Goal: Communication & Community: Answer question/provide support

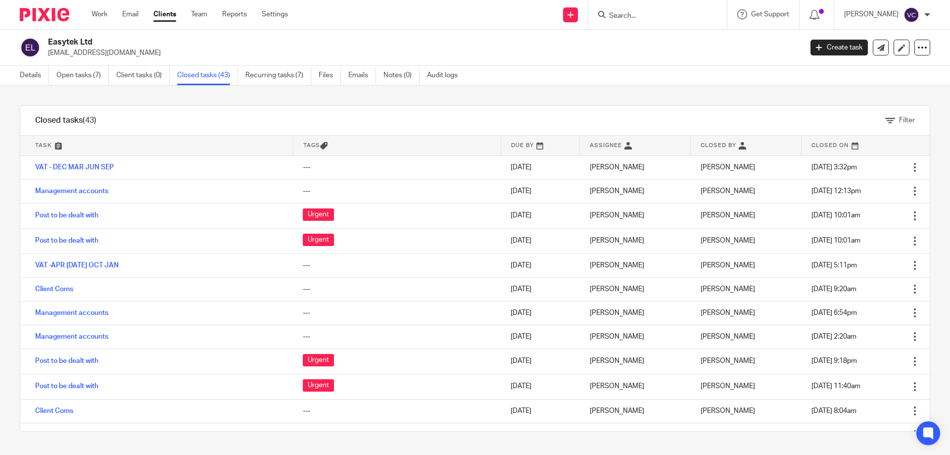
click at [106, 8] on div "Work Email Clients Team Reports Settings Work Email Clients Team Reports Settin…" at bounding box center [192, 14] width 221 height 29
click at [93, 16] on link "Work" at bounding box center [100, 14] width 16 height 10
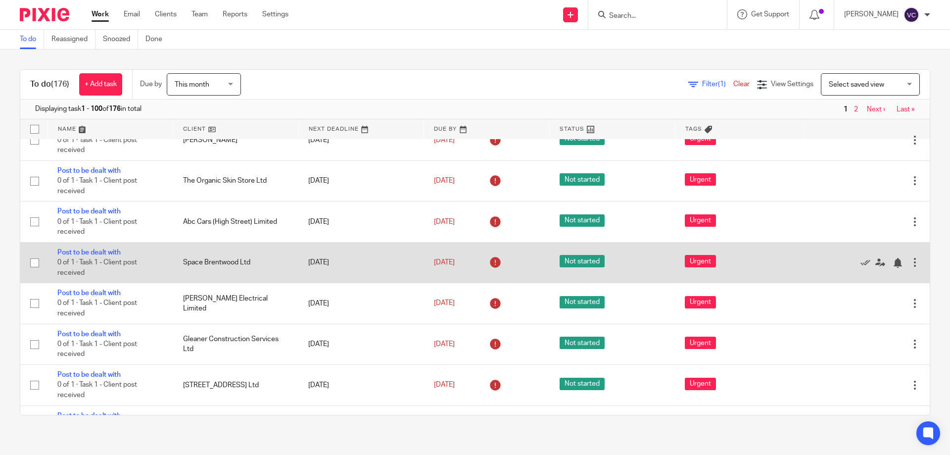
scroll to position [594, 0]
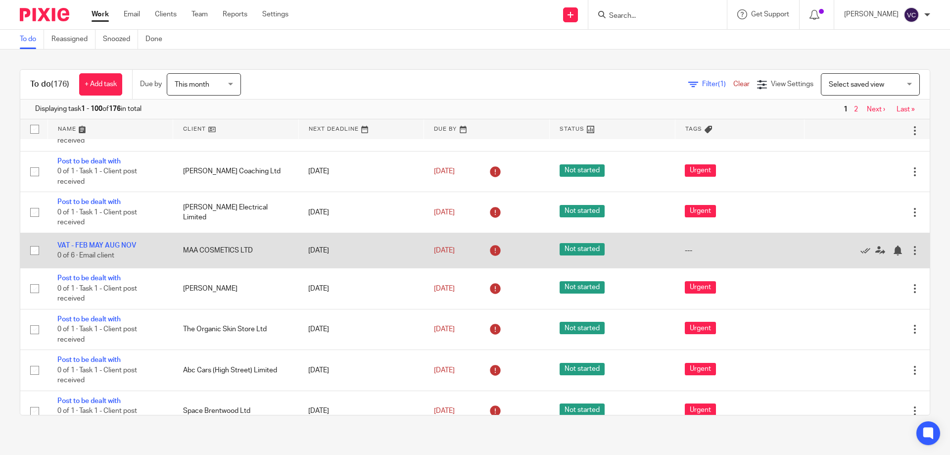
click at [33, 246] on input "checkbox" at bounding box center [34, 250] width 19 height 19
checkbox input "true"
click at [861, 251] on icon at bounding box center [866, 250] width 10 height 10
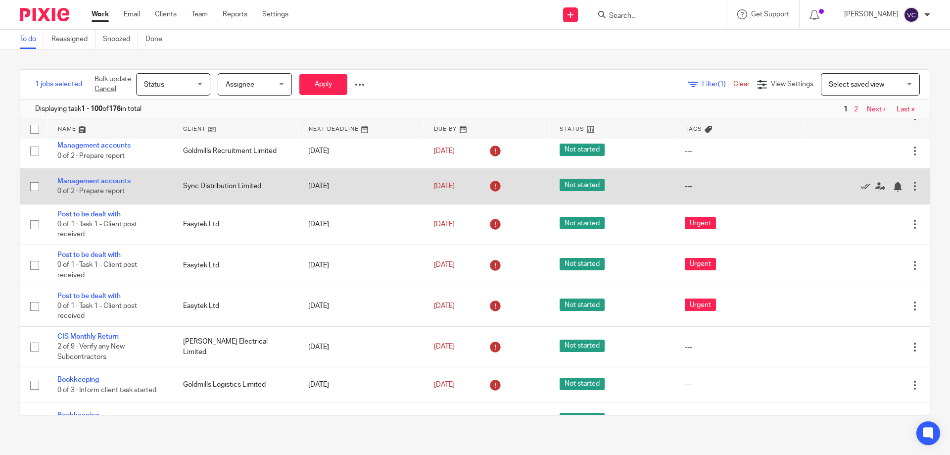
scroll to position [2029, 0]
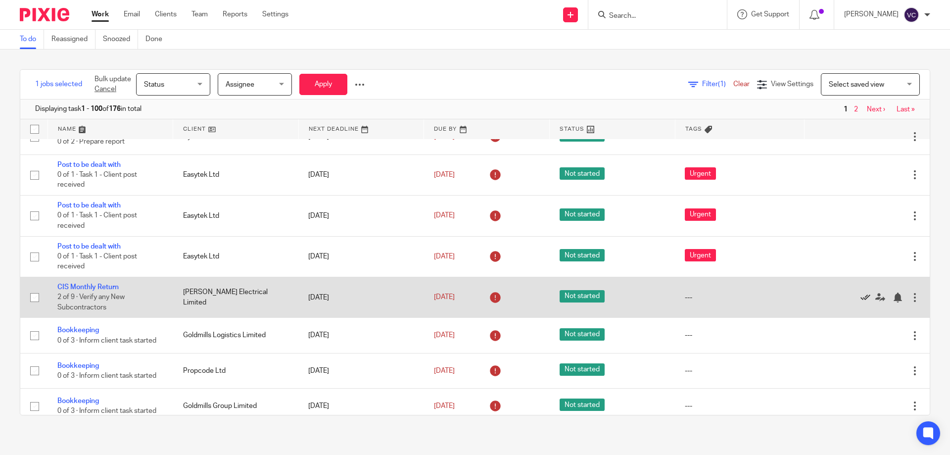
click at [861, 299] on icon at bounding box center [866, 297] width 10 height 10
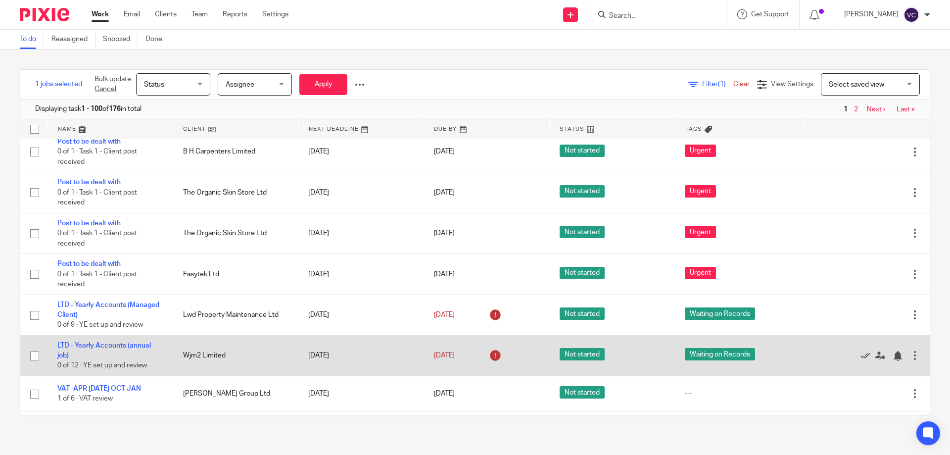
scroll to position [2722, 0]
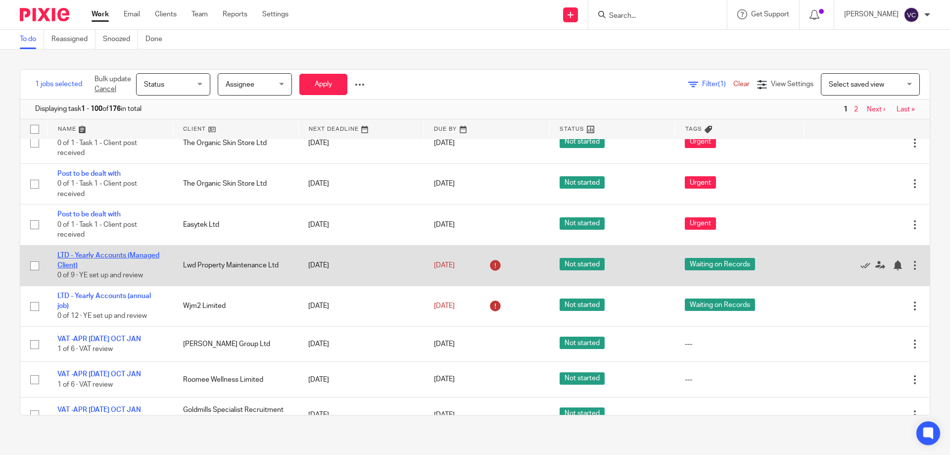
click at [89, 257] on link "LTD - Yearly Accounts (Managed Client)" at bounding box center [108, 260] width 102 height 17
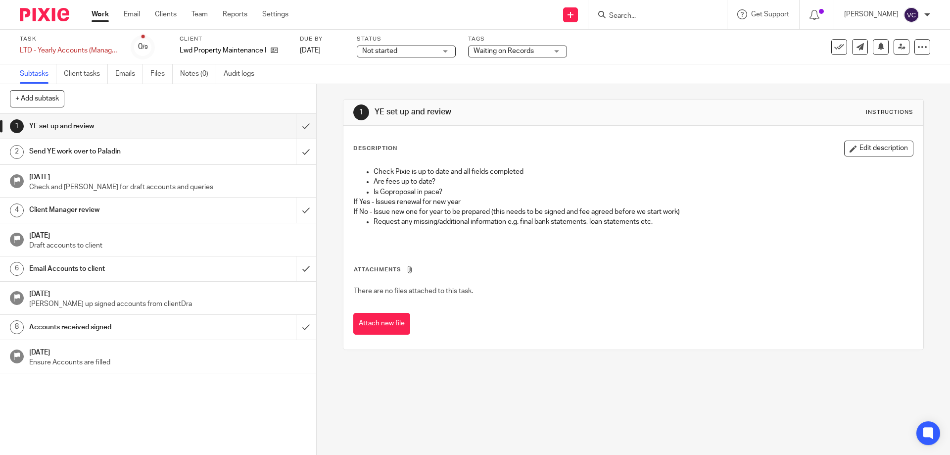
click at [642, 14] on input "Search" at bounding box center [652, 16] width 89 height 9
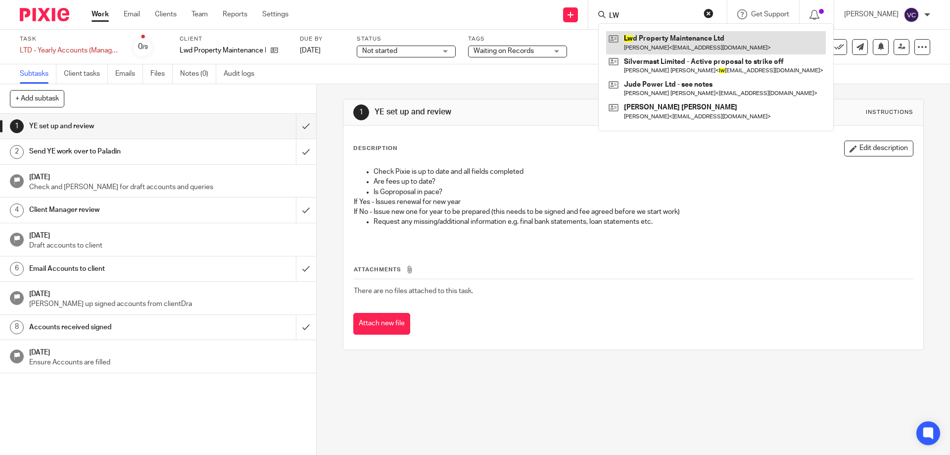
type input "LW"
click at [660, 36] on link at bounding box center [716, 42] width 220 height 23
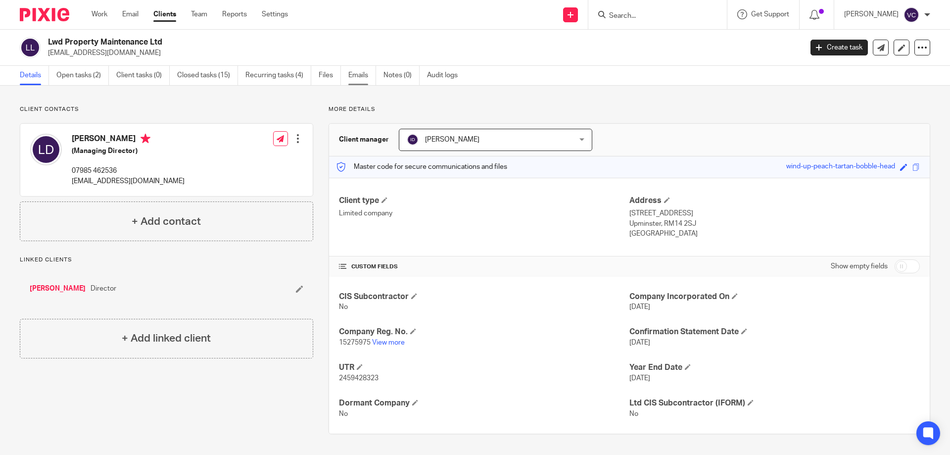
click at [359, 78] on link "Emails" at bounding box center [362, 75] width 28 height 19
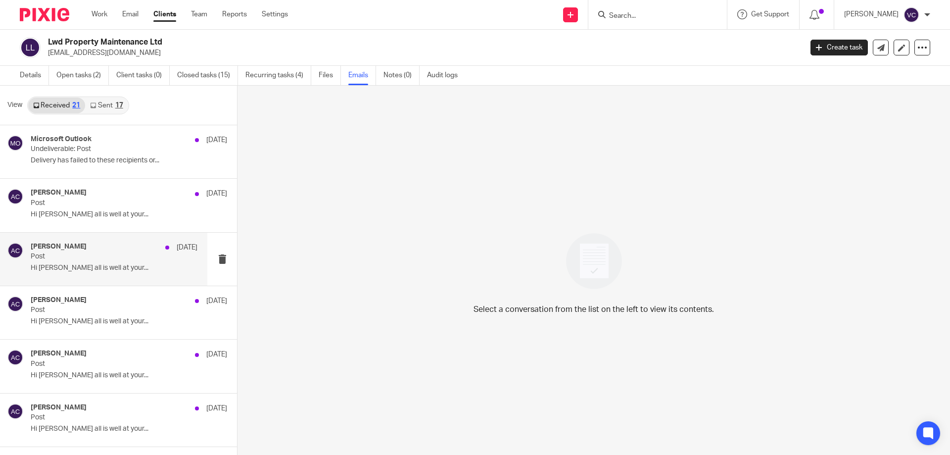
click at [122, 268] on p "Hi [PERSON_NAME] all is well at your..." at bounding box center [114, 268] width 167 height 8
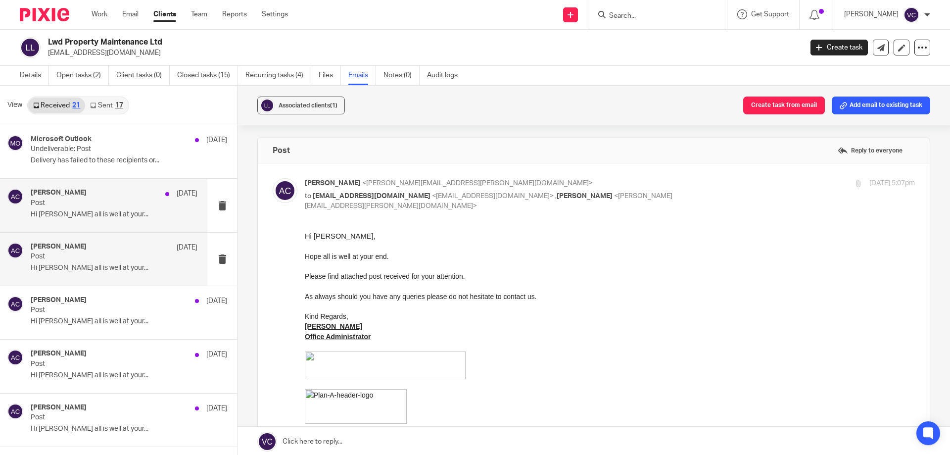
click at [117, 225] on div "[PERSON_NAME] [DATE] Post Hi [PERSON_NAME] all is well at your..." at bounding box center [103, 205] width 207 height 53
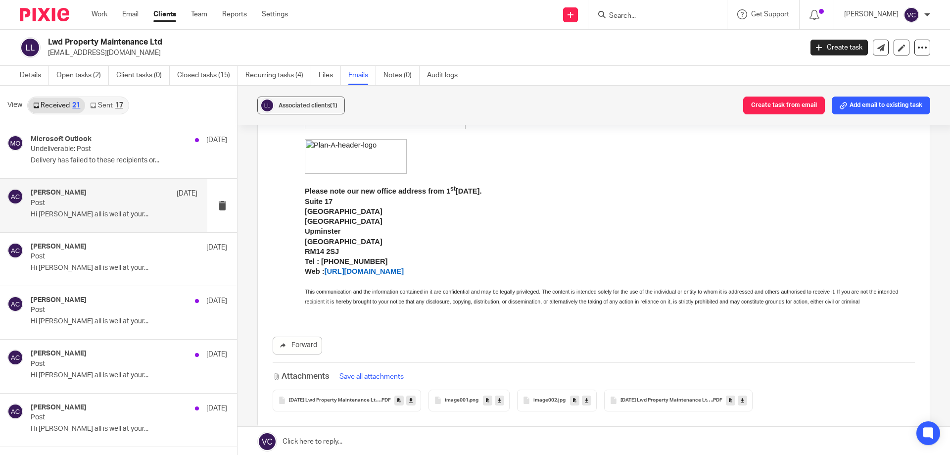
scroll to position [99, 0]
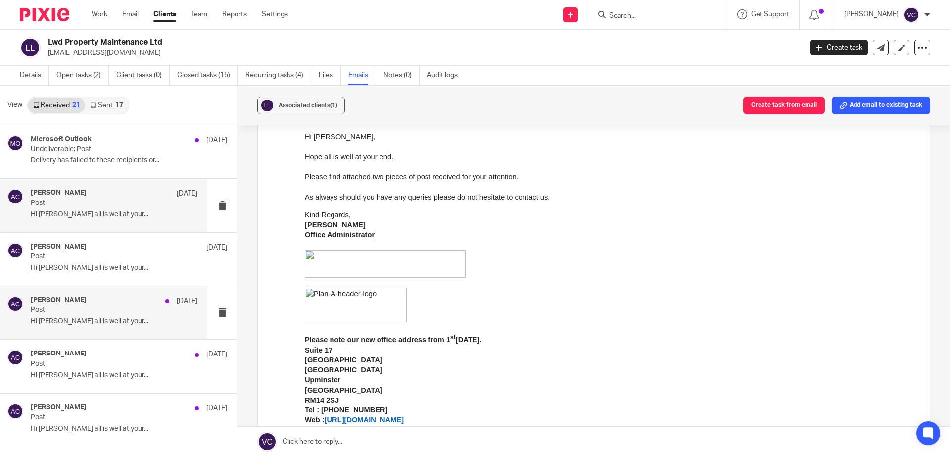
click at [118, 295] on div "[PERSON_NAME] [DATE] Post Hi [PERSON_NAME] all is well at your..." at bounding box center [103, 312] width 207 height 53
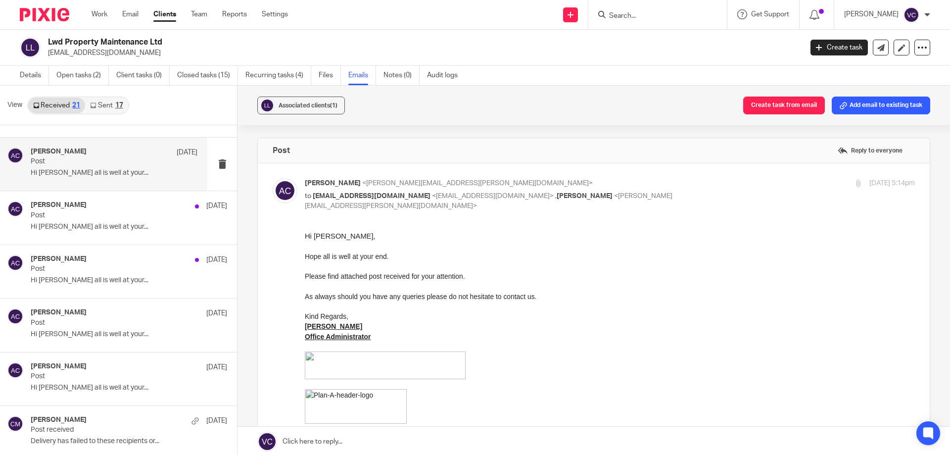
scroll to position [247, 0]
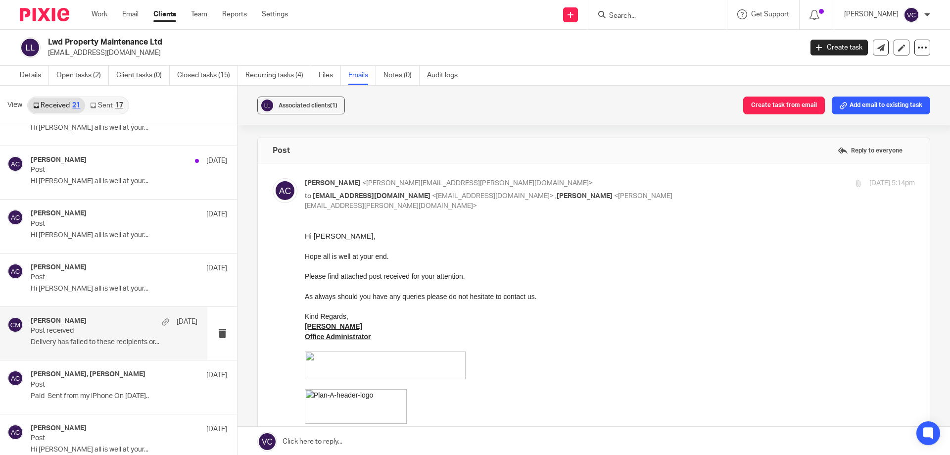
click at [96, 339] on div "[PERSON_NAME] [DATE] Post received Delivery has failed to these recipients or..." at bounding box center [114, 333] width 167 height 33
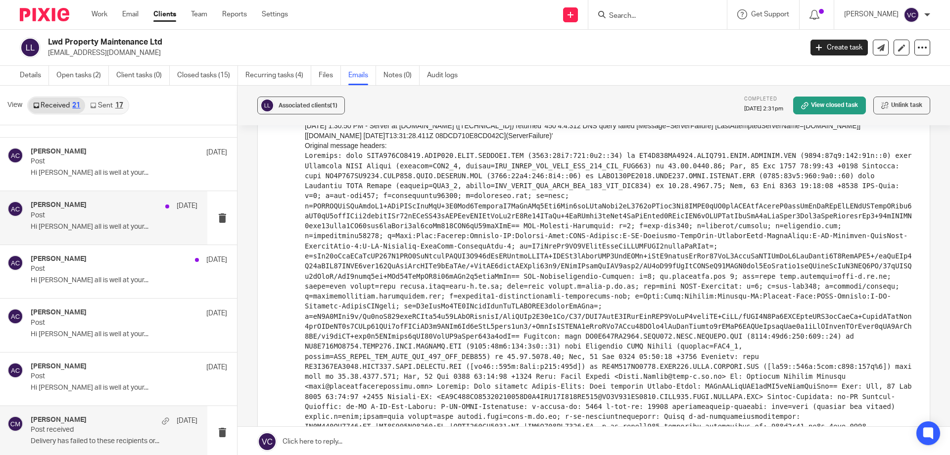
scroll to position [0, 0]
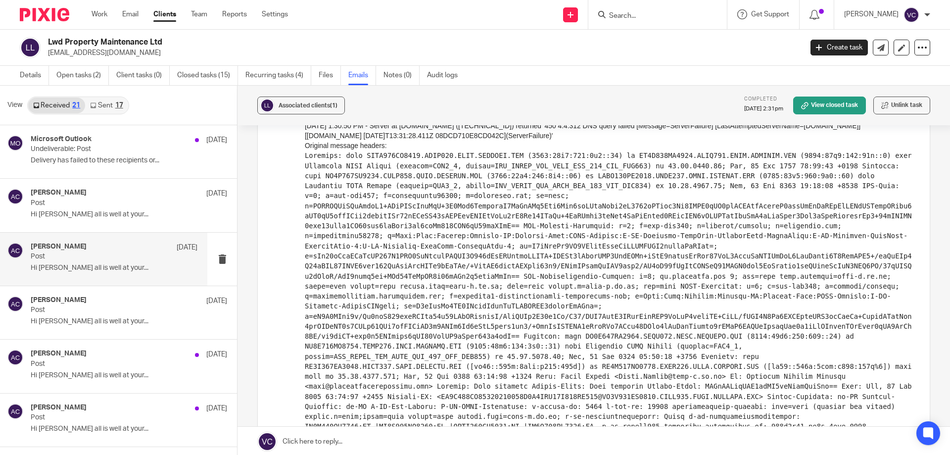
click at [91, 270] on p "Hi [PERSON_NAME] all is well at your..." at bounding box center [114, 268] width 167 height 8
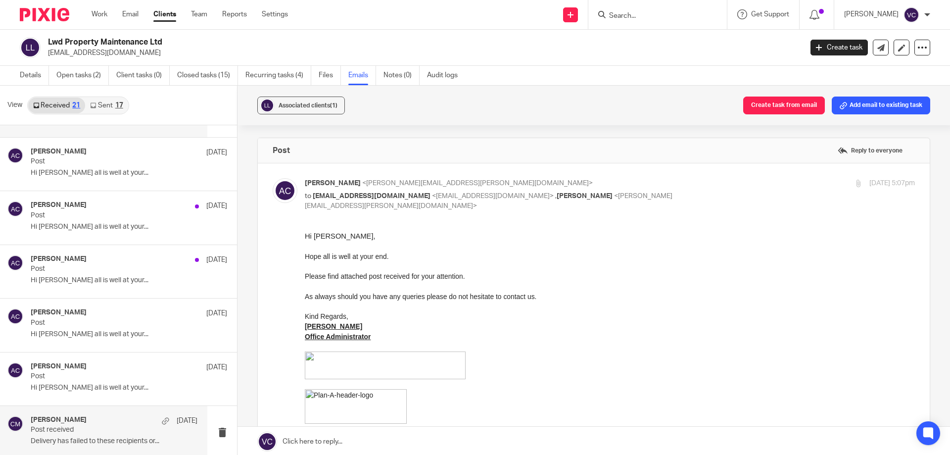
scroll to position [198, 0]
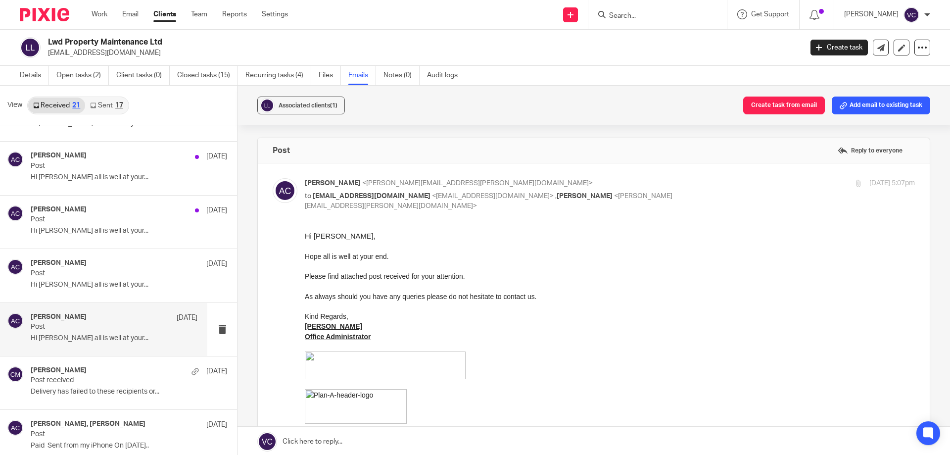
click at [105, 333] on div "[PERSON_NAME] [DATE] Post Hi [PERSON_NAME] all is well at your..." at bounding box center [114, 329] width 167 height 33
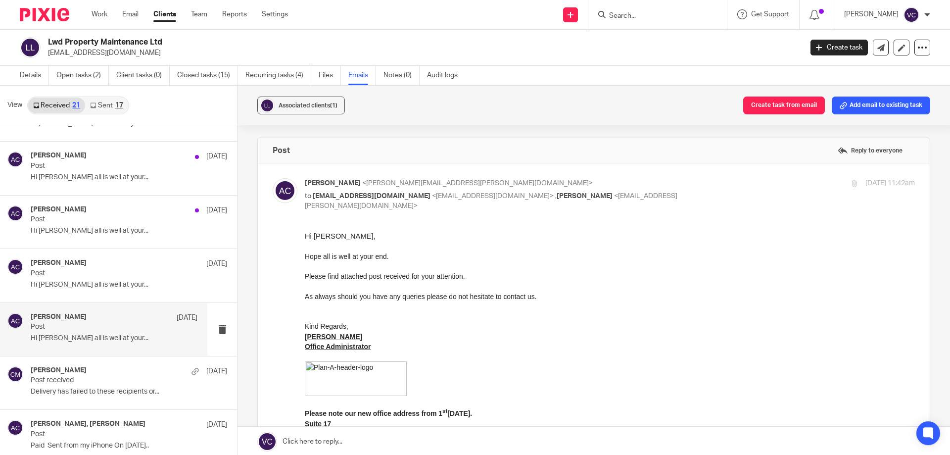
scroll to position [0, 0]
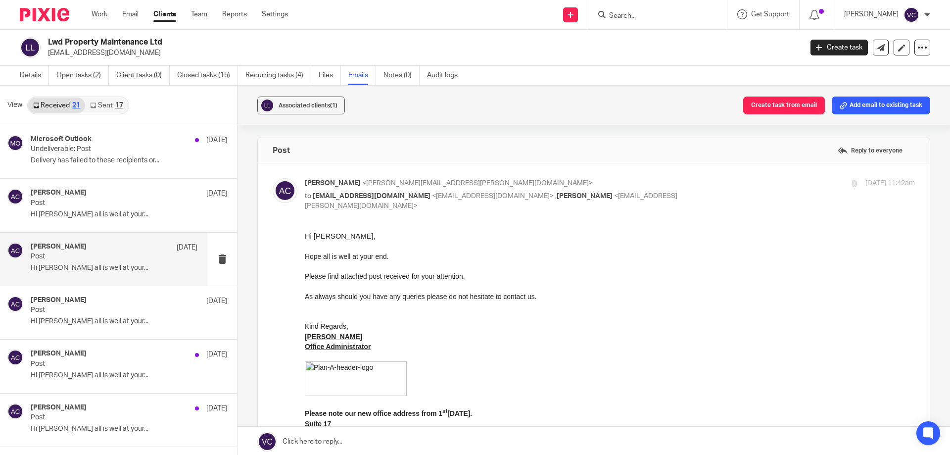
click at [110, 272] on div "[PERSON_NAME] [DATE] Post Hi [PERSON_NAME] all is well at your..." at bounding box center [114, 258] width 167 height 33
